Goal: Information Seeking & Learning: Learn about a topic

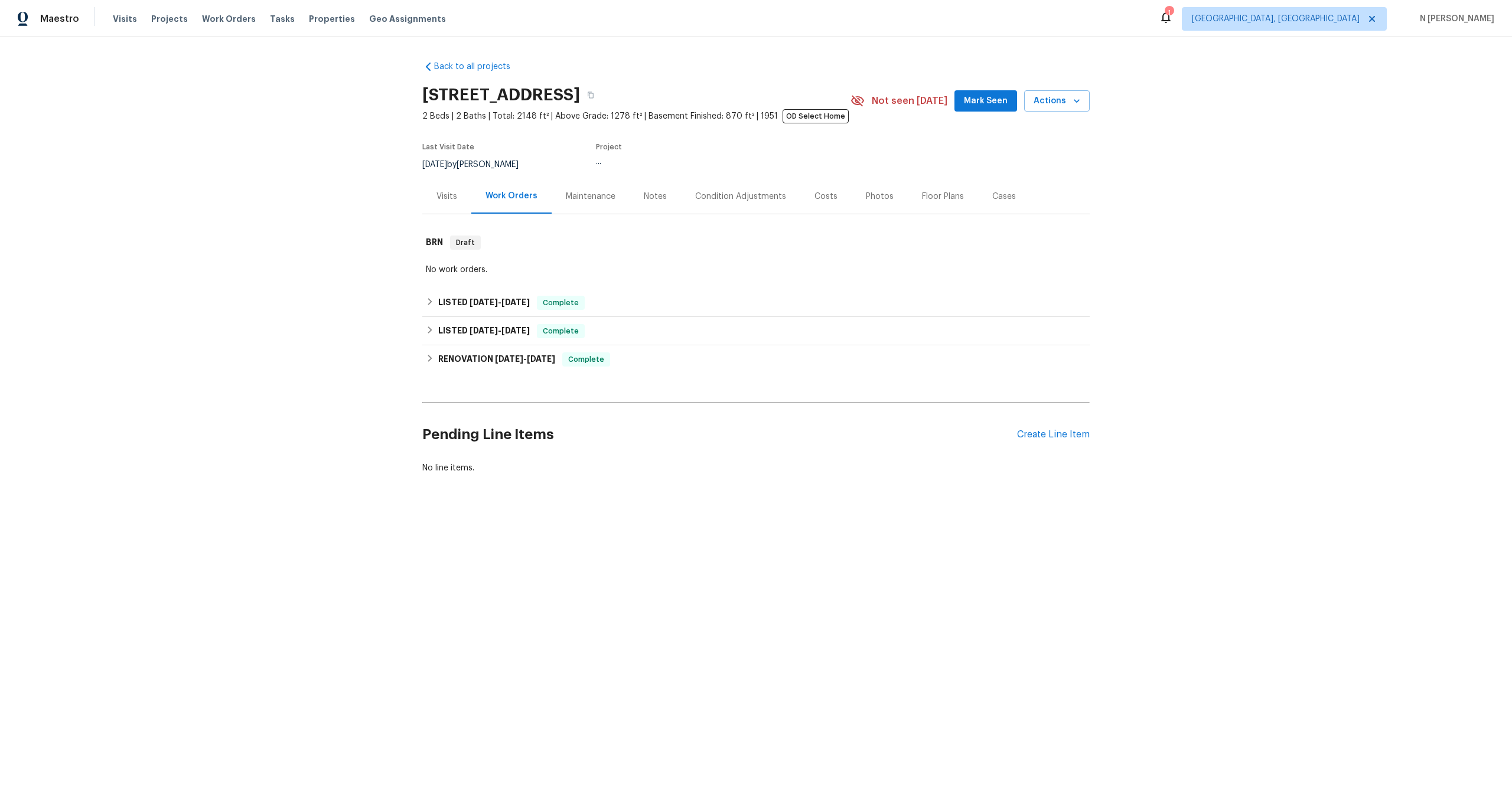
click at [447, 194] on div "Visits" at bounding box center [447, 196] width 20 height 12
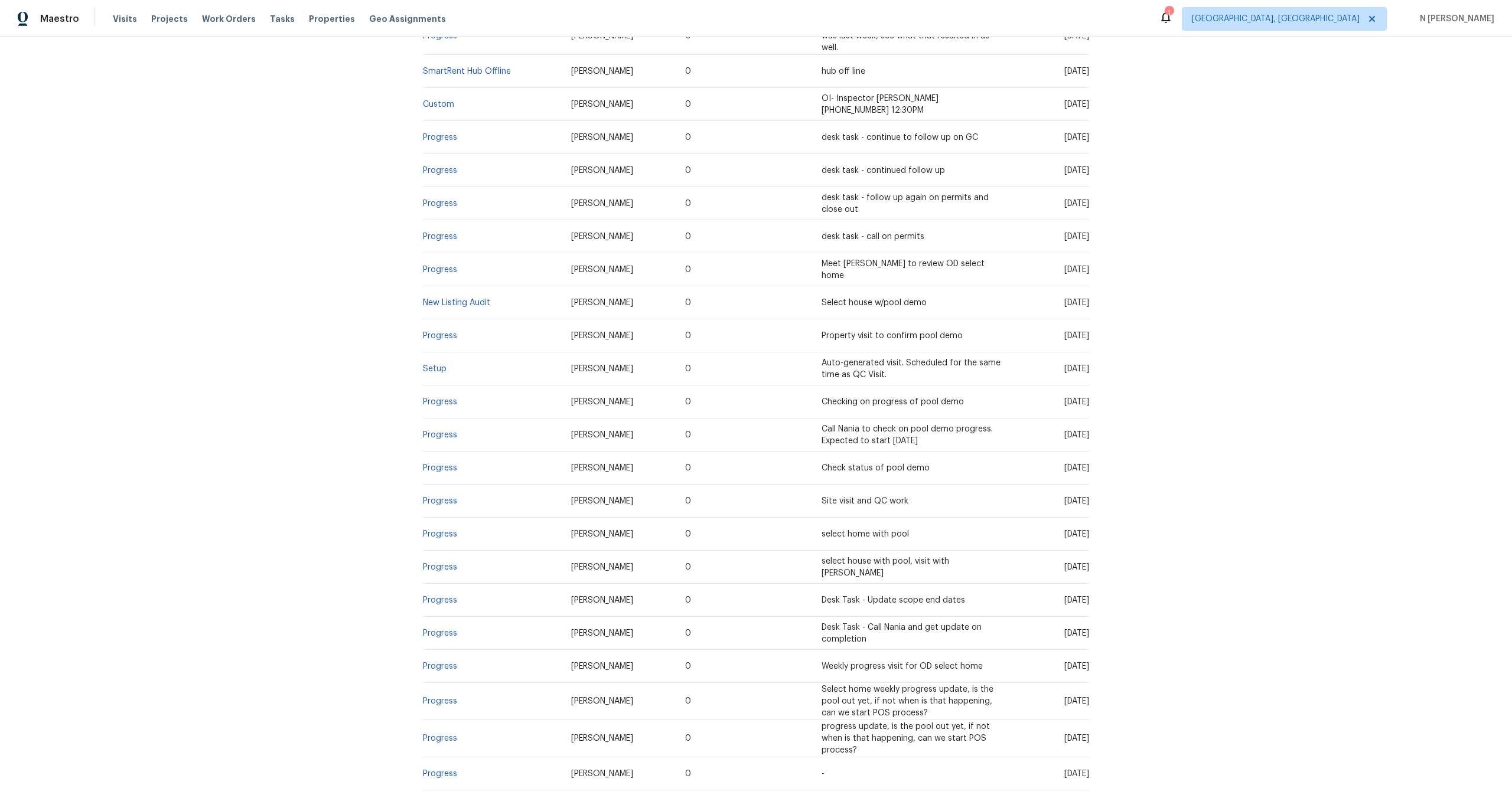
scroll to position [1142, 0]
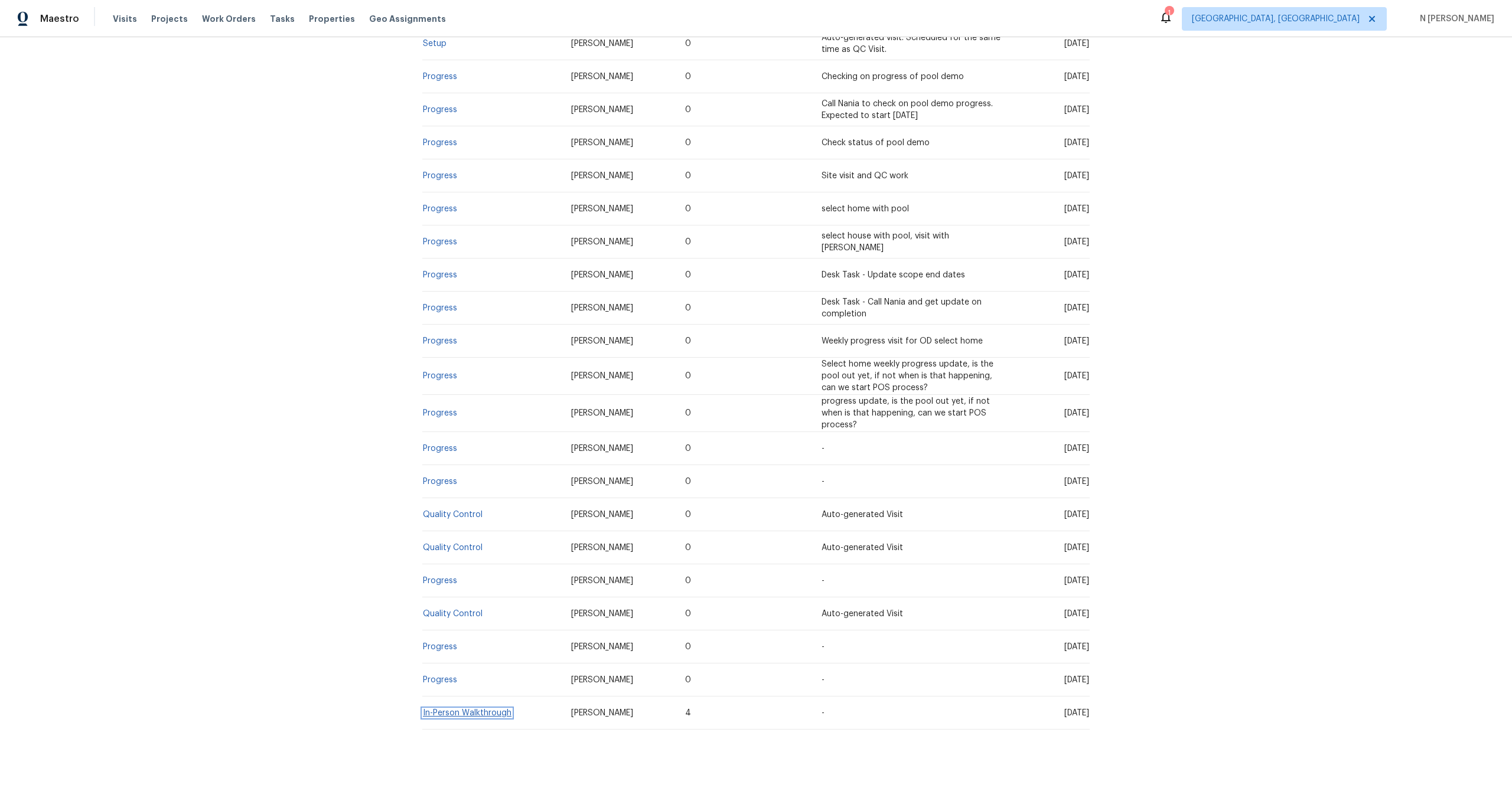
click at [486, 709] on link "In-Person Walkthrough" at bounding box center [467, 713] width 89 height 8
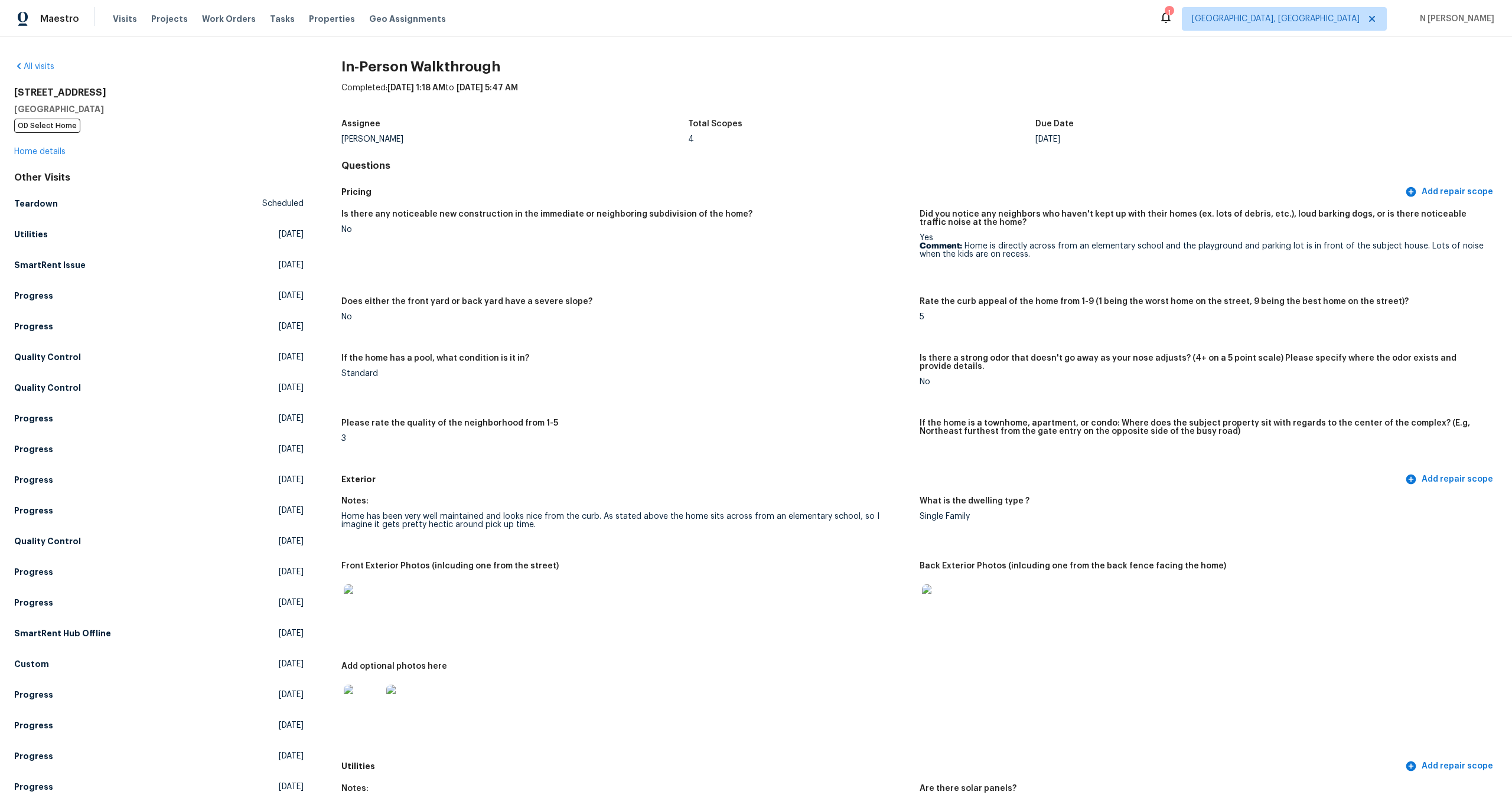
click at [42, 156] on div "[STREET_ADDRESS] OD Select Home Home details" at bounding box center [159, 122] width 289 height 71
click at [42, 150] on link "Home details" at bounding box center [40, 152] width 52 height 8
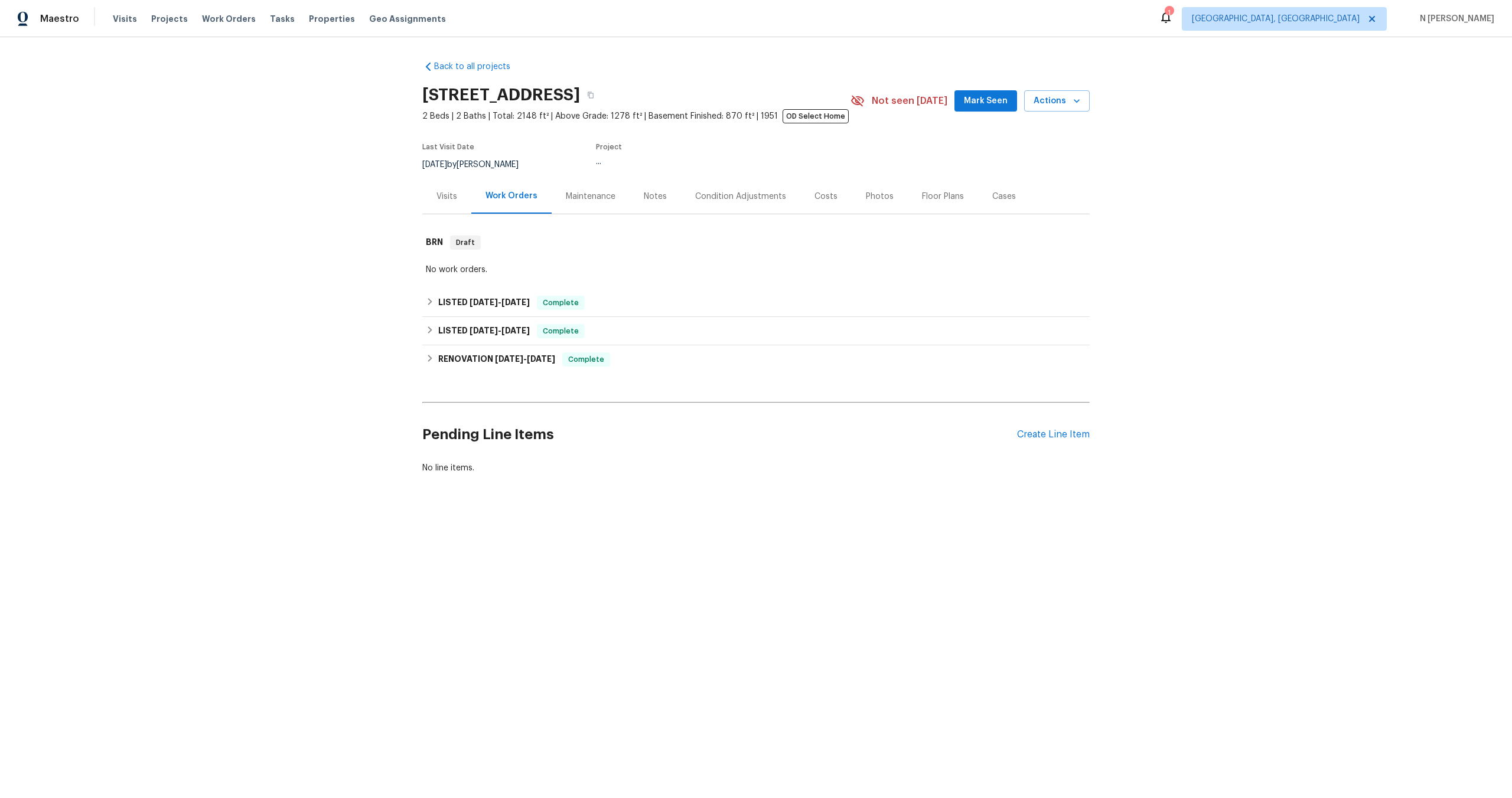
click at [449, 186] on div "Visits" at bounding box center [447, 196] width 49 height 35
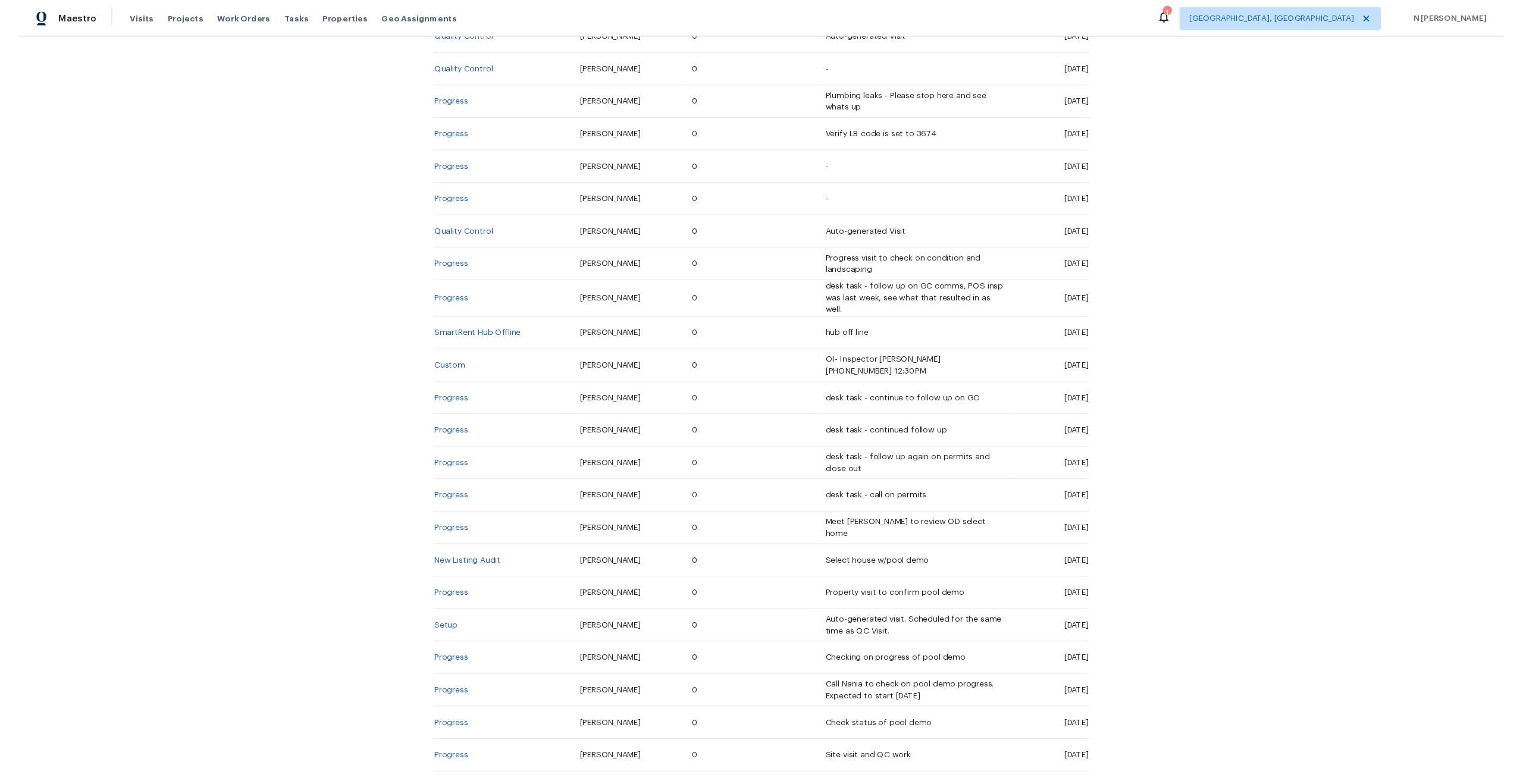
scroll to position [1150, 0]
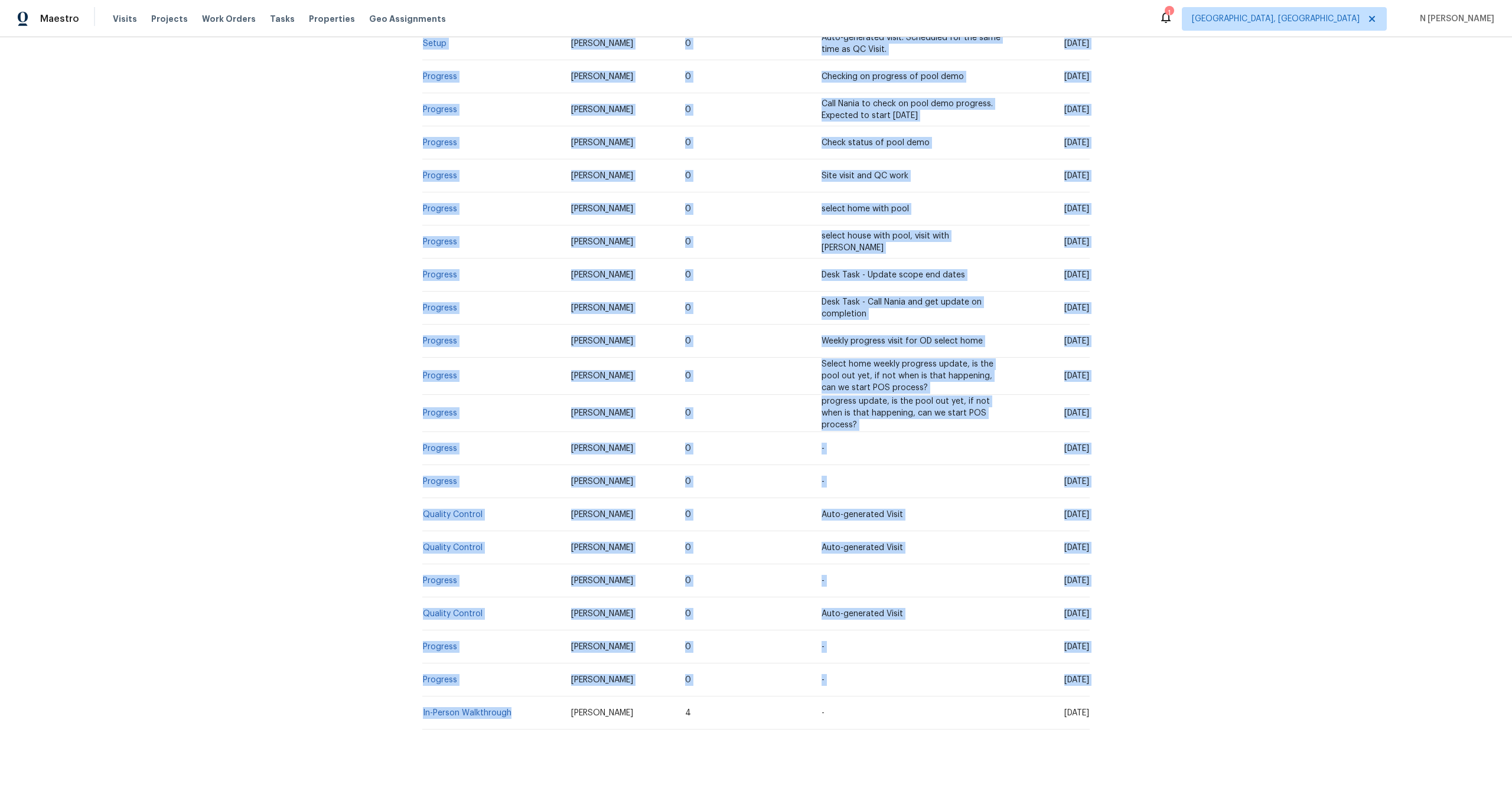
drag, startPoint x: 521, startPoint y: 700, endPoint x: 418, endPoint y: 700, distance: 103.0
click at [418, 700] on div "Back to all projects [STREET_ADDRESS] 2 Beds | 2 Baths | Total: 2148 ft² | Abov…" at bounding box center [756, 417] width 1512 height 761
drag, startPoint x: 418, startPoint y: 700, endPoint x: 510, endPoint y: 700, distance: 92.0
click at [510, 700] on div "Back to all projects [STREET_ADDRESS] 2 Beds | 2 Baths | Total: 2148 ft² | Abov…" at bounding box center [756, 417] width 1512 height 761
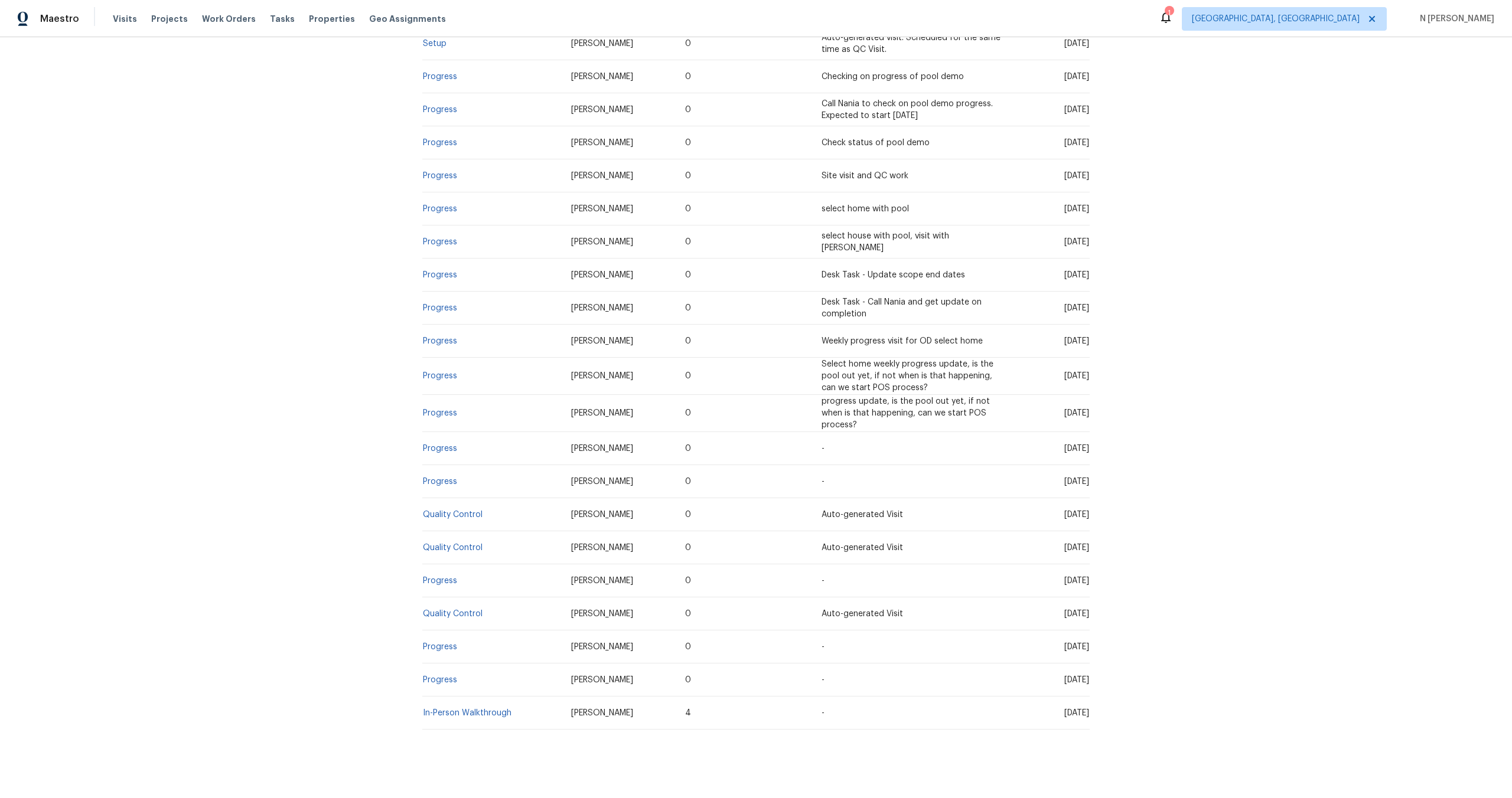
click at [523, 701] on td "In-Person Walkthrough" at bounding box center [492, 713] width 140 height 33
drag, startPoint x: 523, startPoint y: 701, endPoint x: 426, endPoint y: 700, distance: 97.0
click at [426, 700] on td "In-Person Walkthrough" at bounding box center [492, 713] width 140 height 33
copy link "n-Person Walkthrough"
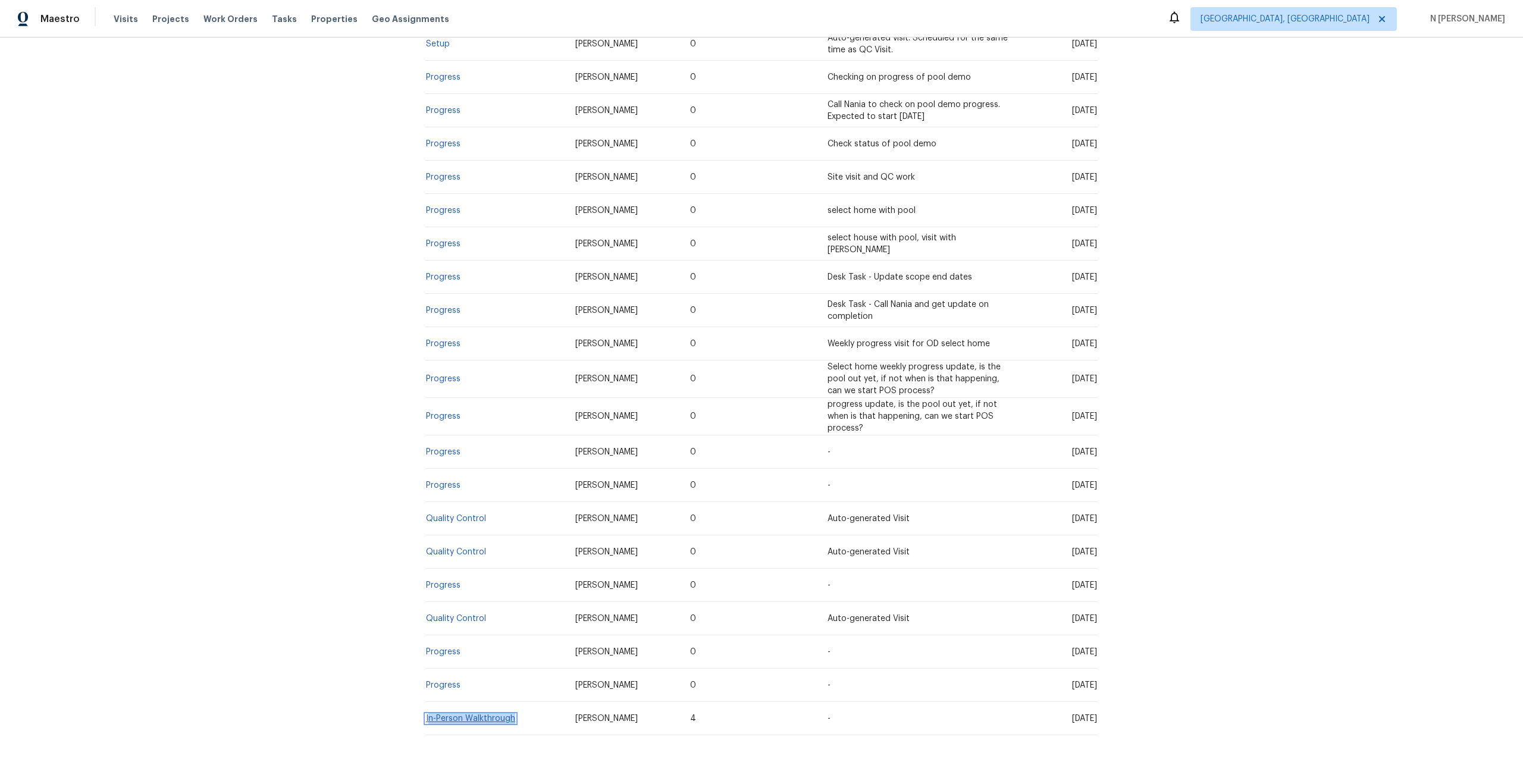
click at [474, 714] on link "In-Person Walkthrough" at bounding box center [470, 718] width 89 height 8
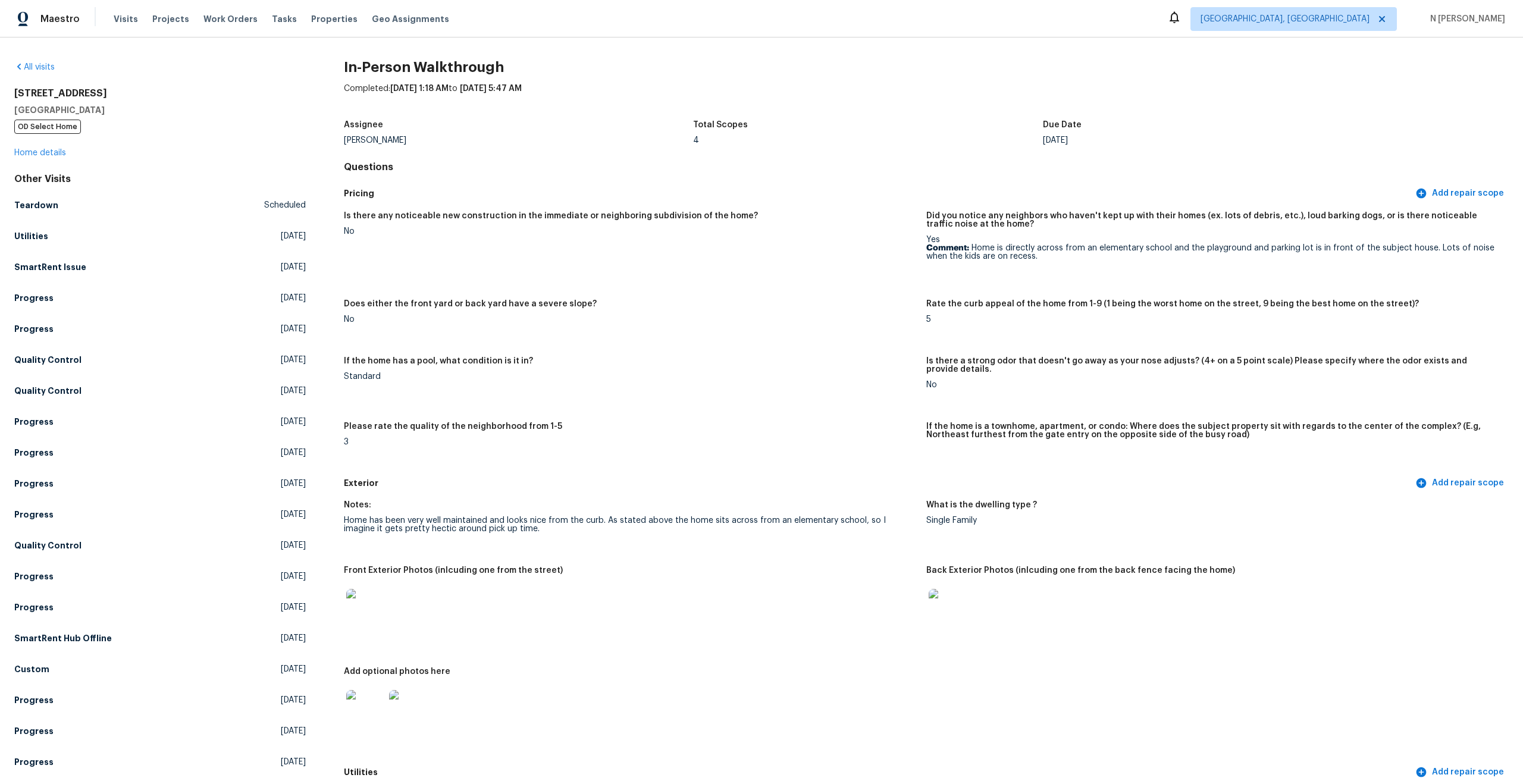
click at [733, 516] on div "Home has been very well maintained and looks nice from the curb. As stated abov…" at bounding box center [630, 524] width 573 height 16
